Goal: Check status

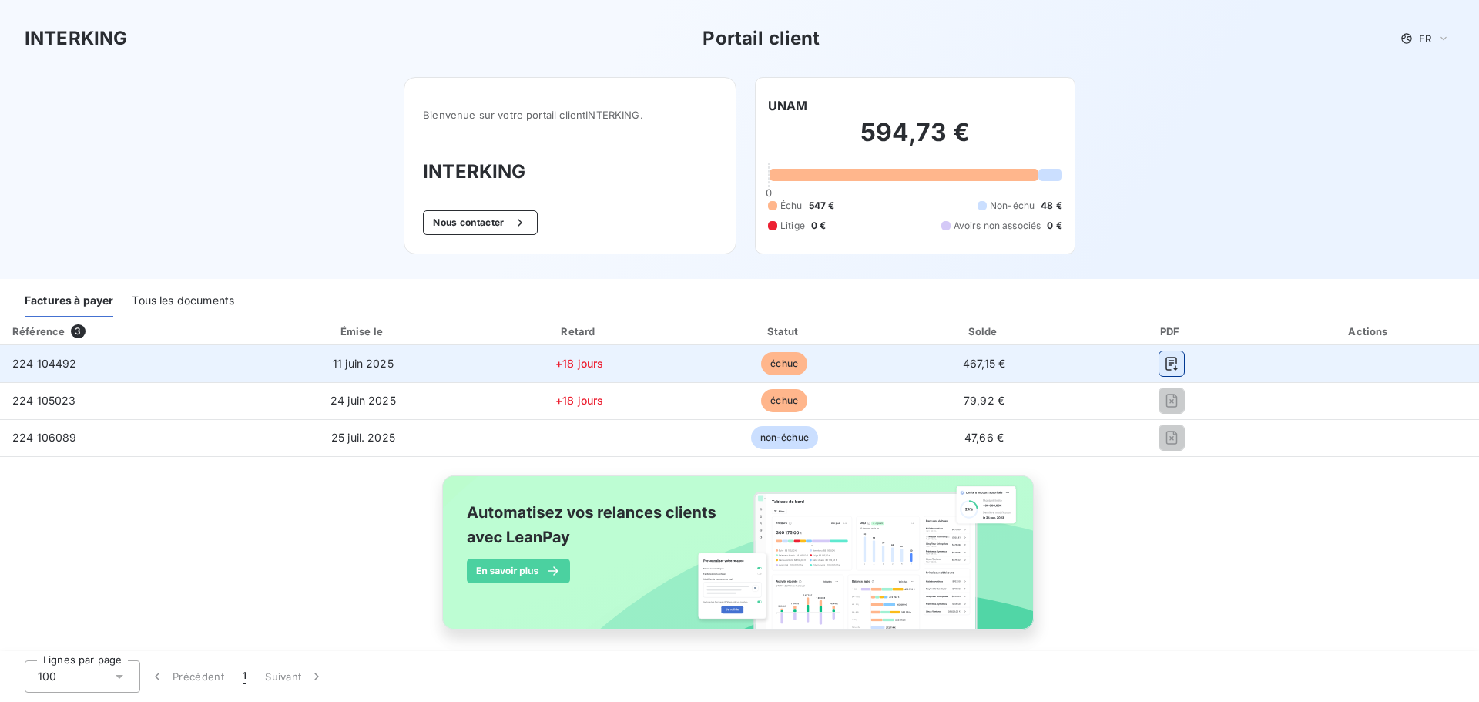
click at [1168, 364] on icon "button" at bounding box center [1171, 363] width 15 height 15
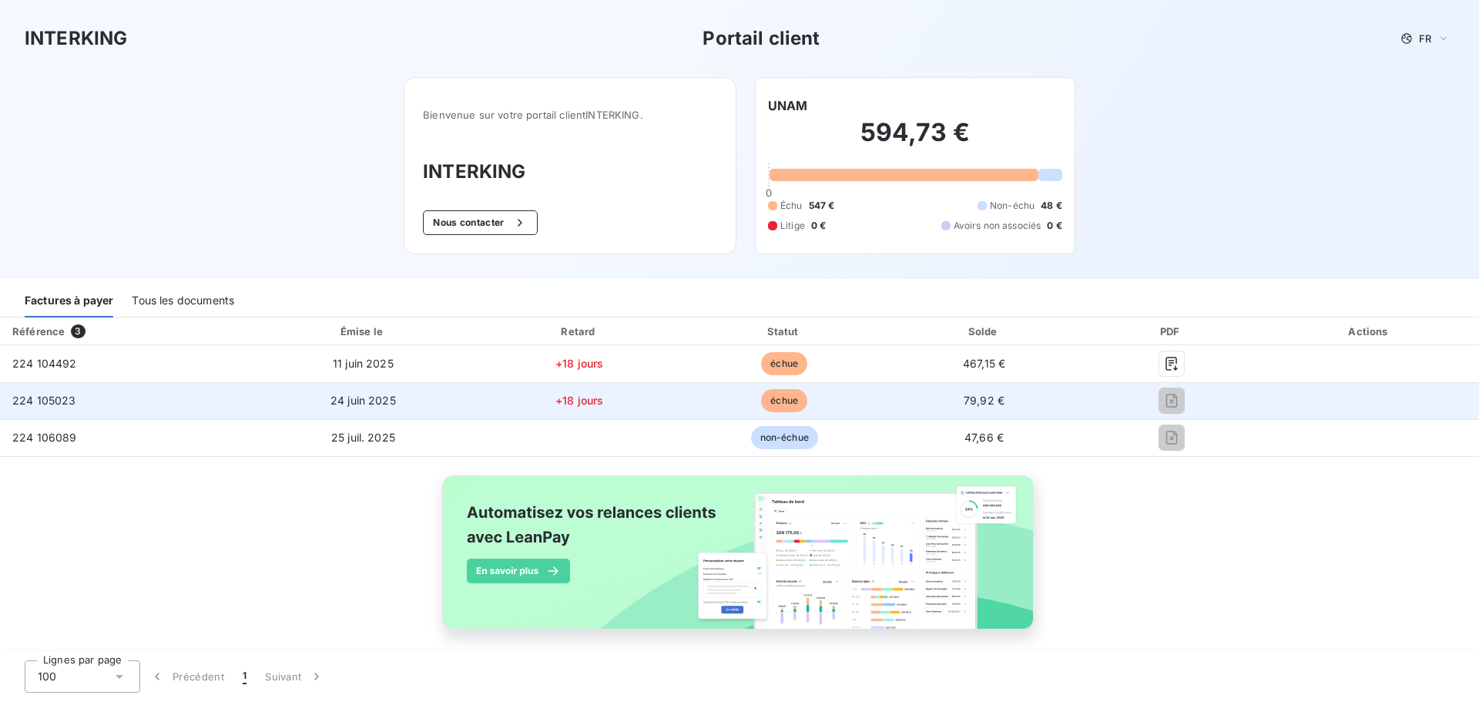
click at [583, 401] on span "+18 jours" at bounding box center [579, 400] width 48 height 13
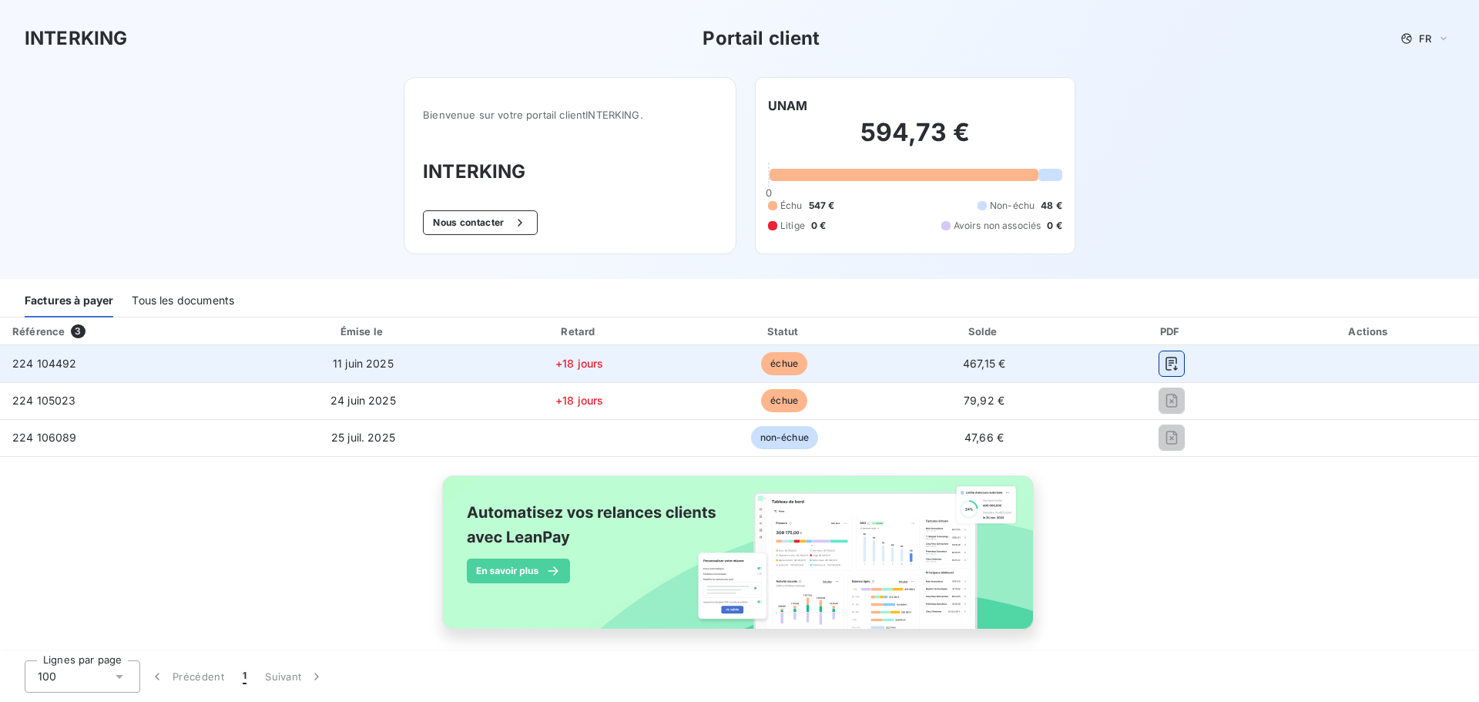
click at [1169, 366] on button "button" at bounding box center [1171, 363] width 25 height 25
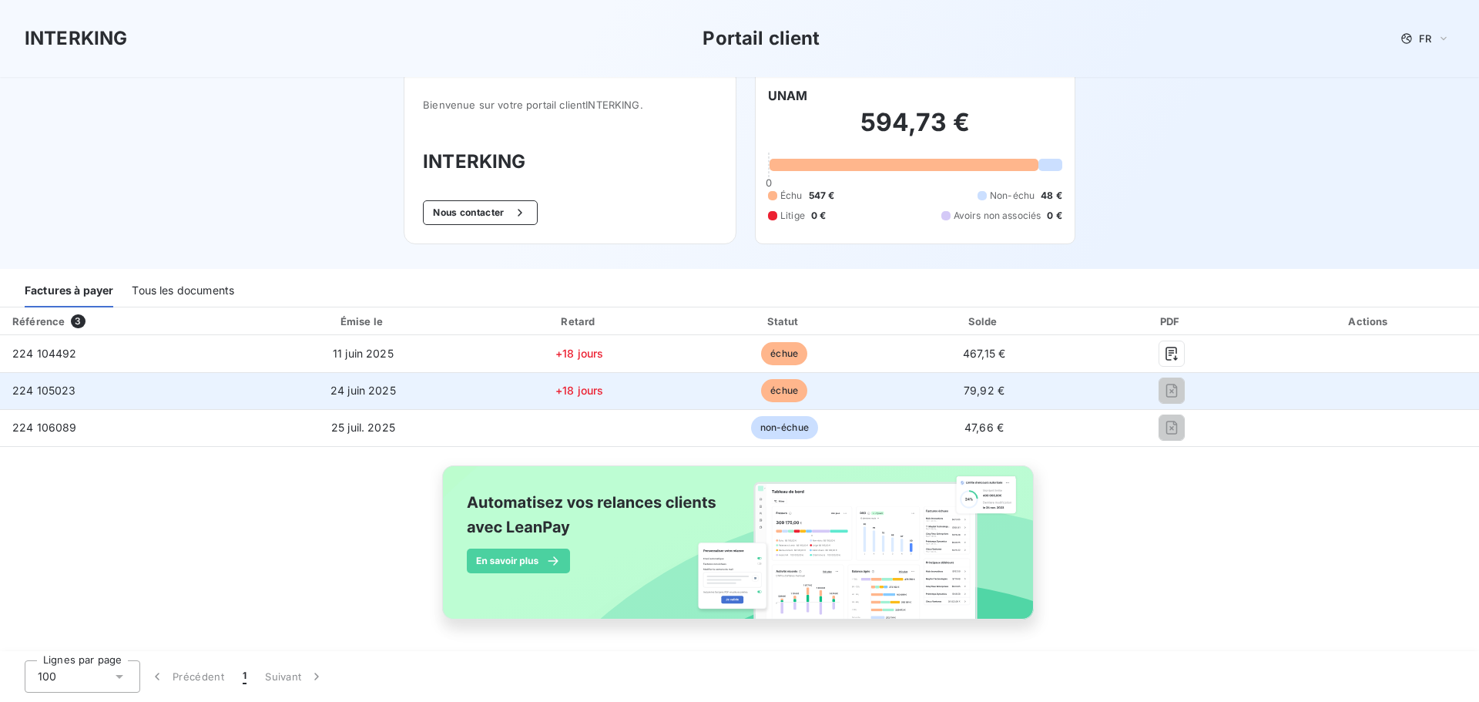
scroll to position [12, 0]
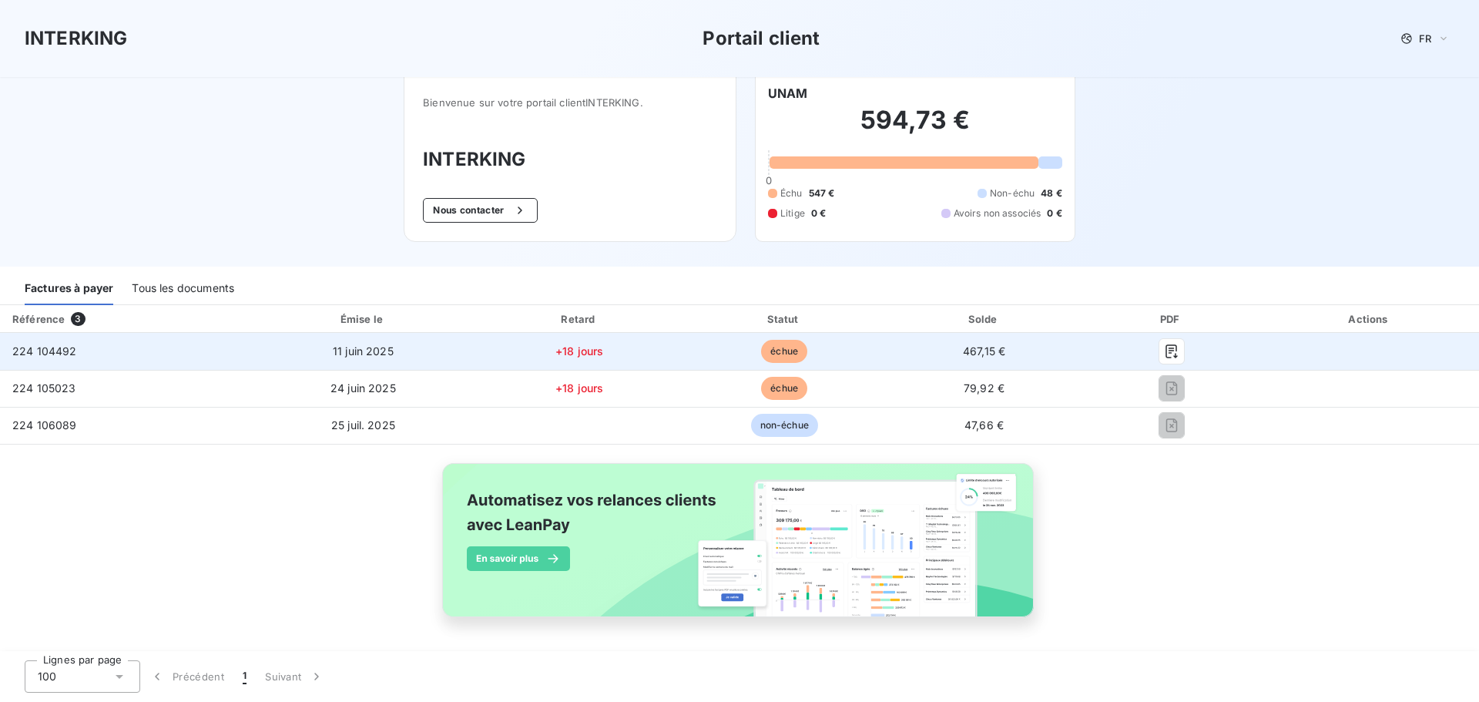
click at [1425, 367] on td at bounding box center [1369, 351] width 219 height 37
